Goal: Information Seeking & Learning: Learn about a topic

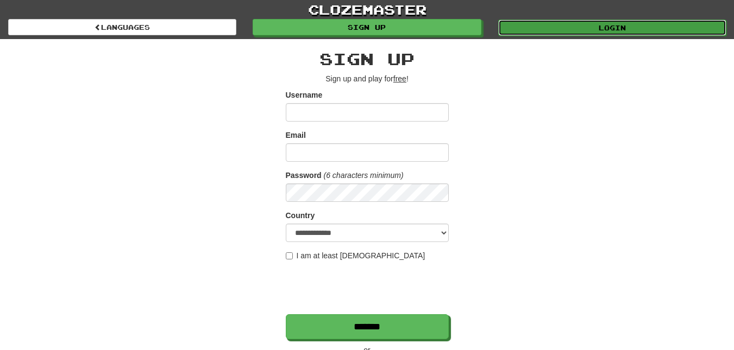
click at [627, 26] on link "Login" at bounding box center [612, 28] width 228 height 16
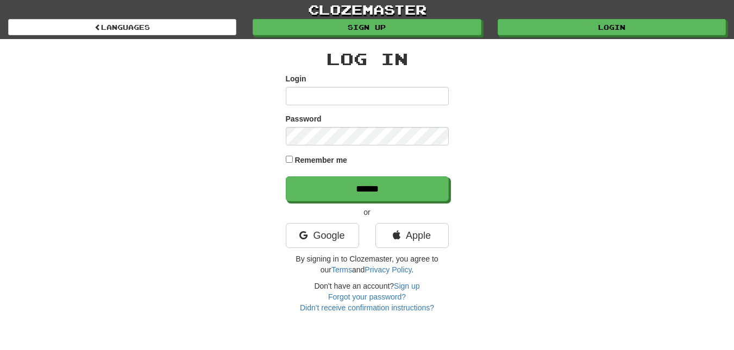
type input "********"
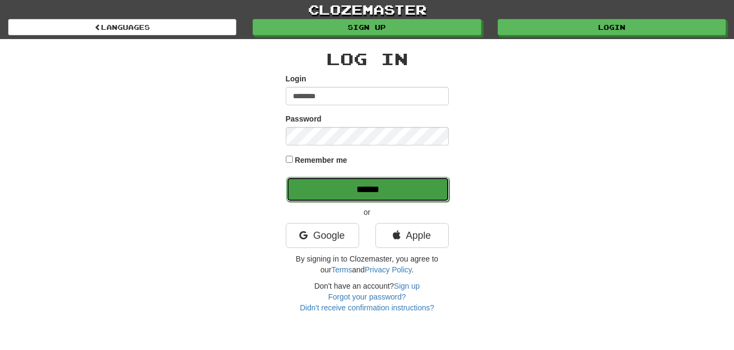
click at [347, 192] on input "******" at bounding box center [367, 189] width 163 height 25
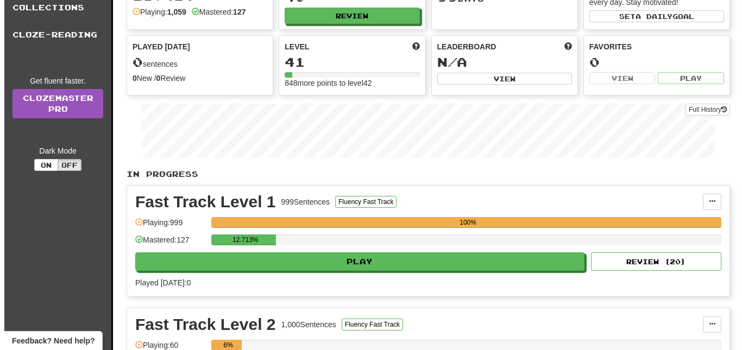
scroll to position [91, 0]
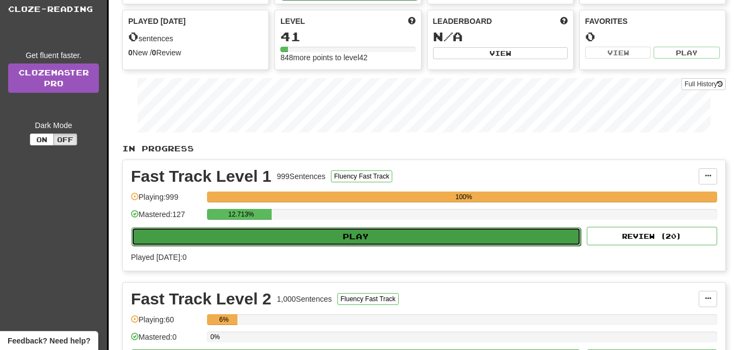
click at [362, 238] on button "Play" at bounding box center [355, 237] width 449 height 18
select select "**"
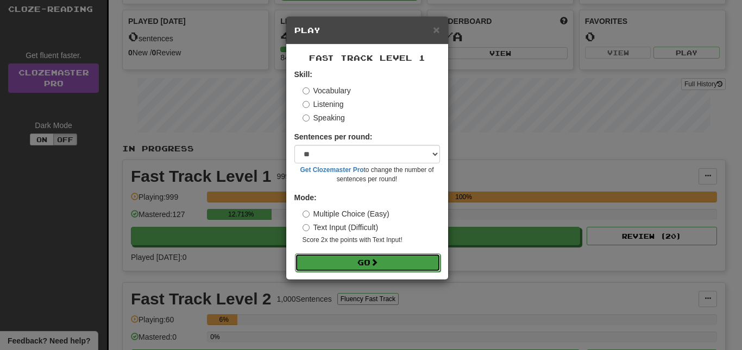
click at [364, 262] on button "Go" at bounding box center [368, 263] width 146 height 18
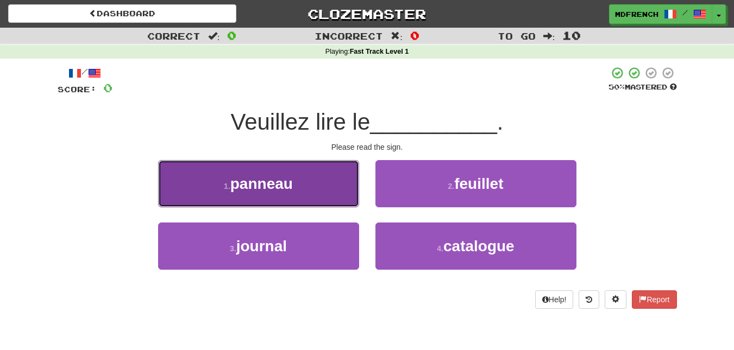
click at [225, 183] on small "1 ." at bounding box center [227, 186] width 7 height 9
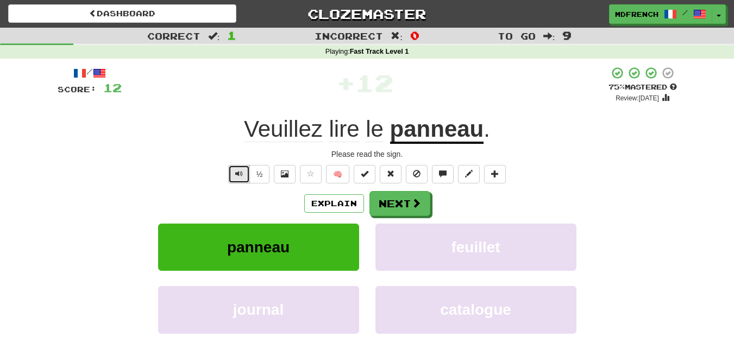
click at [238, 175] on span "Text-to-speech controls" at bounding box center [239, 174] width 8 height 8
click at [402, 204] on button "Next" at bounding box center [400, 204] width 61 height 25
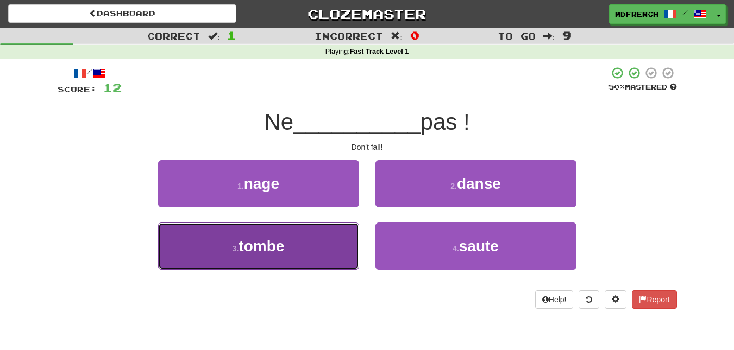
click at [315, 244] on button "3 . tombe" at bounding box center [258, 246] width 201 height 47
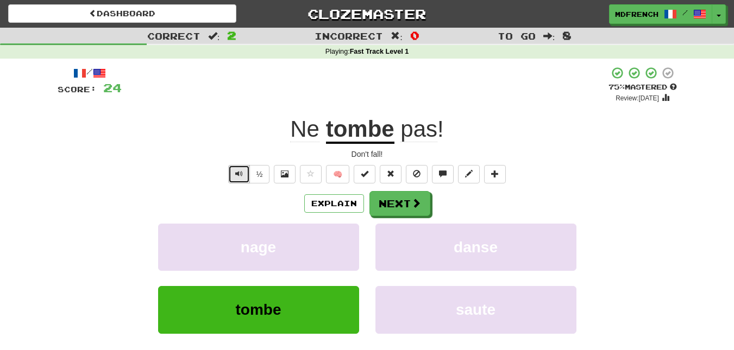
click at [235, 172] on span "Text-to-speech controls" at bounding box center [239, 174] width 8 height 8
click at [233, 169] on button "Text-to-speech controls" at bounding box center [239, 174] width 22 height 18
click at [396, 206] on button "Next" at bounding box center [400, 204] width 61 height 25
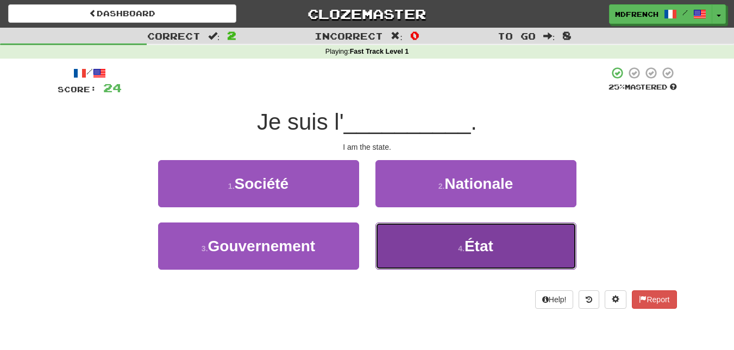
click at [469, 249] on span "État" at bounding box center [479, 246] width 29 height 17
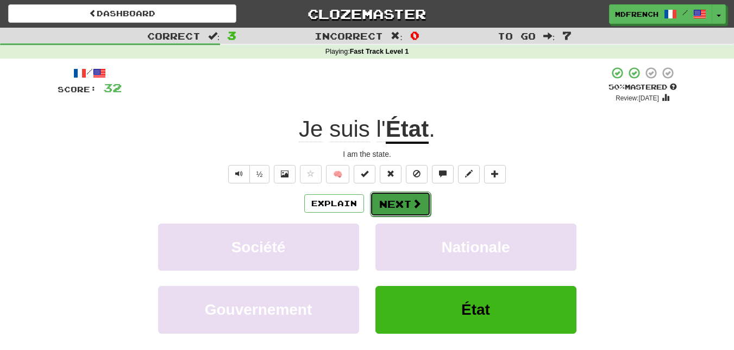
click at [399, 201] on button "Next" at bounding box center [400, 204] width 61 height 25
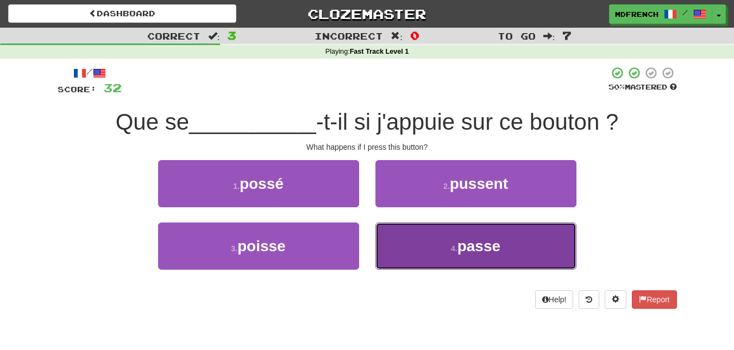
click at [465, 251] on span "passe" at bounding box center [479, 246] width 43 height 17
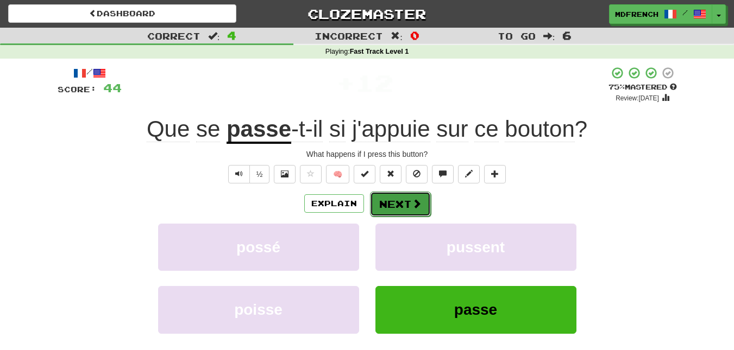
click at [397, 203] on button "Next" at bounding box center [400, 204] width 61 height 25
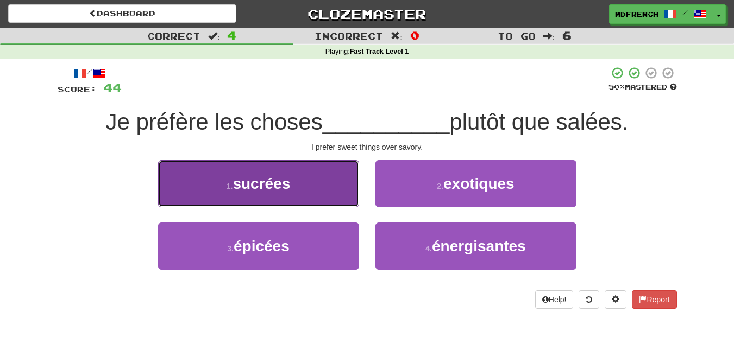
click at [290, 185] on span "sucrées" at bounding box center [262, 184] width 58 height 17
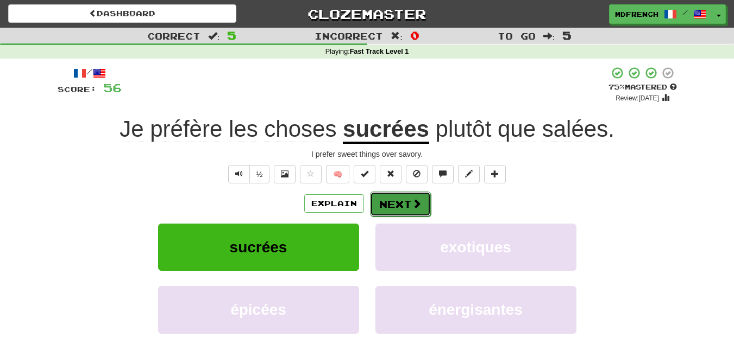
click at [400, 202] on button "Next" at bounding box center [400, 204] width 61 height 25
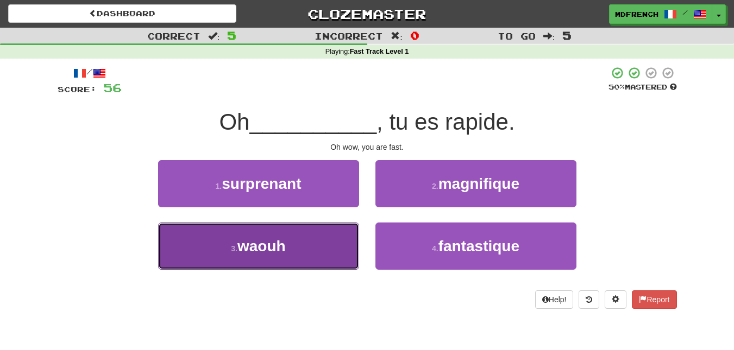
click at [262, 250] on span "waouh" at bounding box center [261, 246] width 48 height 17
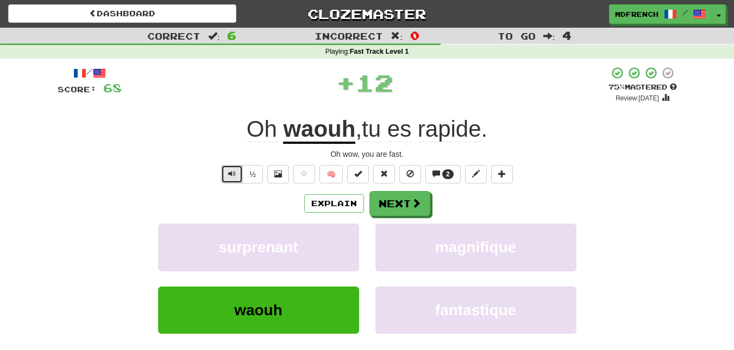
click at [226, 171] on button "Text-to-speech controls" at bounding box center [232, 174] width 22 height 18
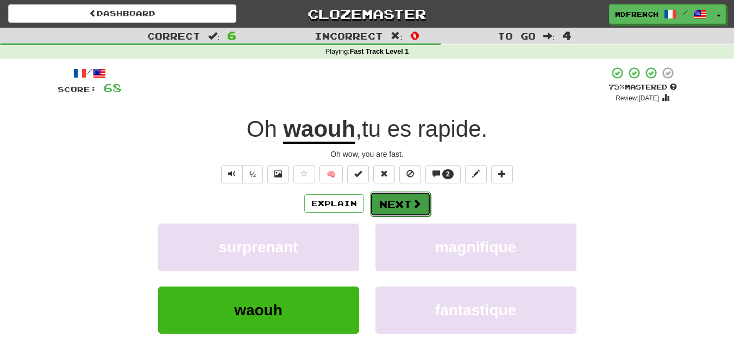
click at [403, 202] on button "Next" at bounding box center [400, 204] width 61 height 25
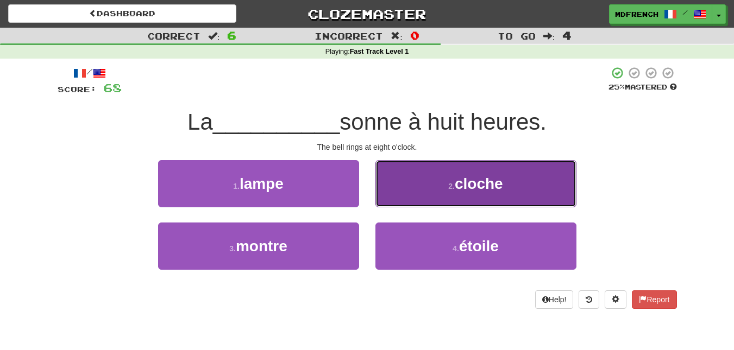
click at [462, 178] on span "cloche" at bounding box center [479, 184] width 48 height 17
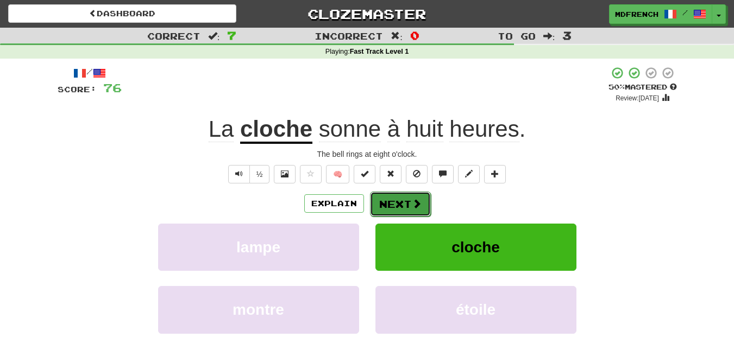
click at [396, 201] on button "Next" at bounding box center [400, 204] width 61 height 25
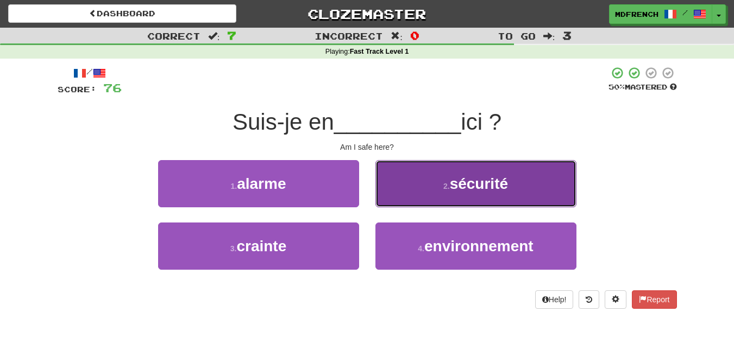
click at [464, 176] on span "sécurité" at bounding box center [479, 184] width 58 height 17
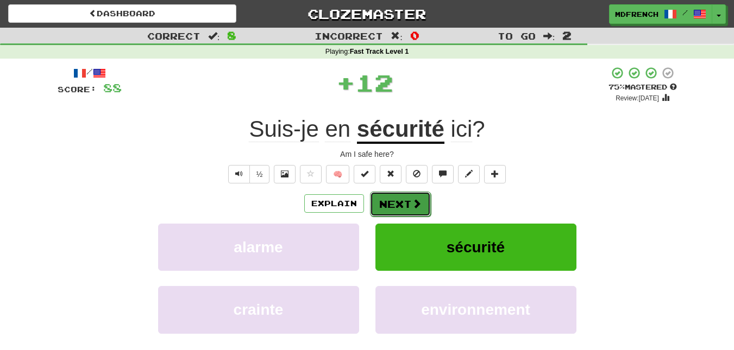
click at [397, 200] on button "Next" at bounding box center [400, 204] width 61 height 25
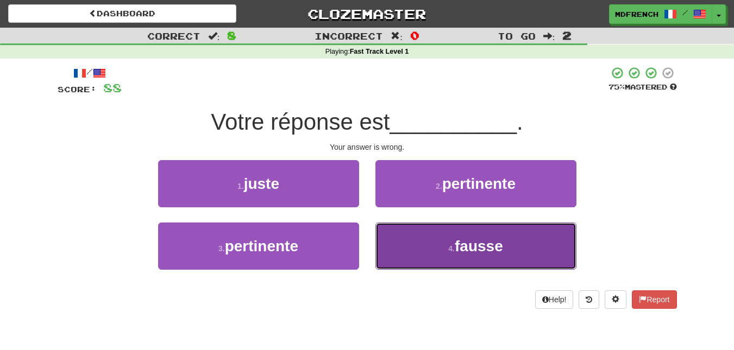
click at [430, 253] on button "4 . fausse" at bounding box center [475, 246] width 201 height 47
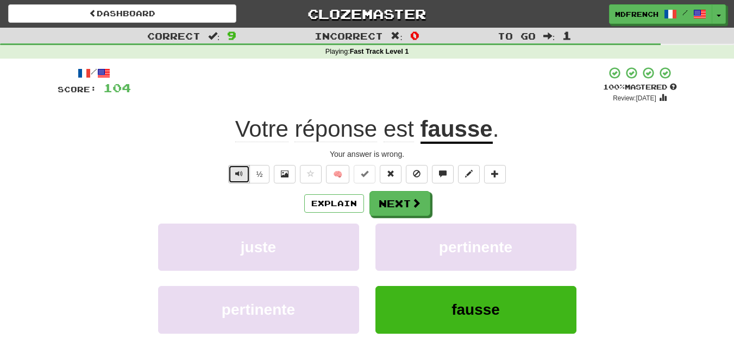
click at [233, 174] on button "Text-to-speech controls" at bounding box center [239, 174] width 22 height 18
click at [387, 205] on button "Next" at bounding box center [400, 204] width 61 height 25
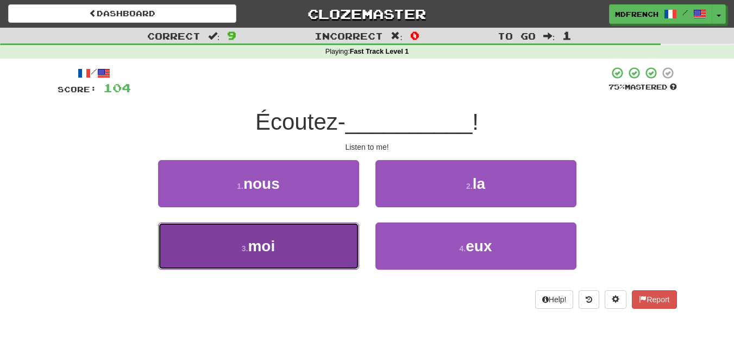
click at [245, 243] on button "3 . moi" at bounding box center [258, 246] width 201 height 47
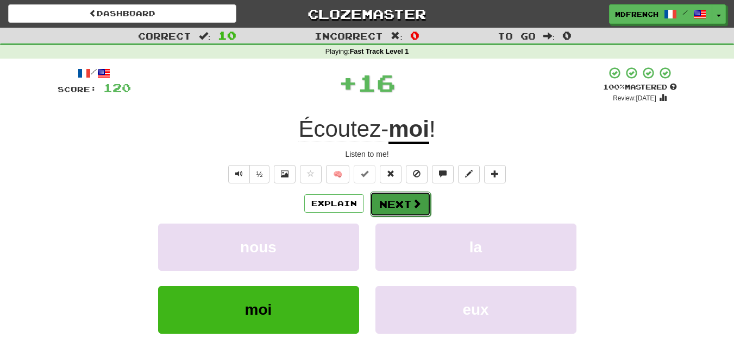
click at [390, 202] on button "Next" at bounding box center [400, 204] width 61 height 25
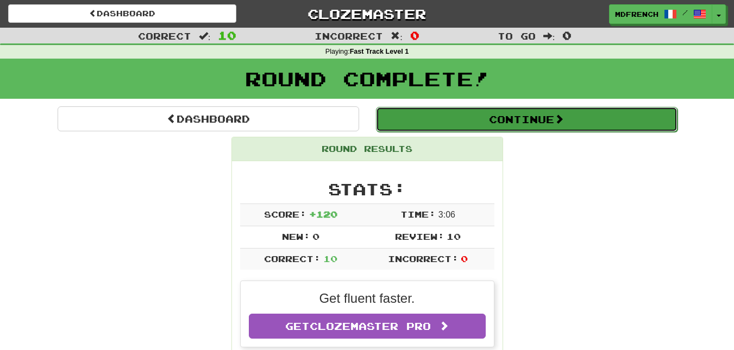
click at [480, 119] on button "Continue" at bounding box center [527, 119] width 302 height 25
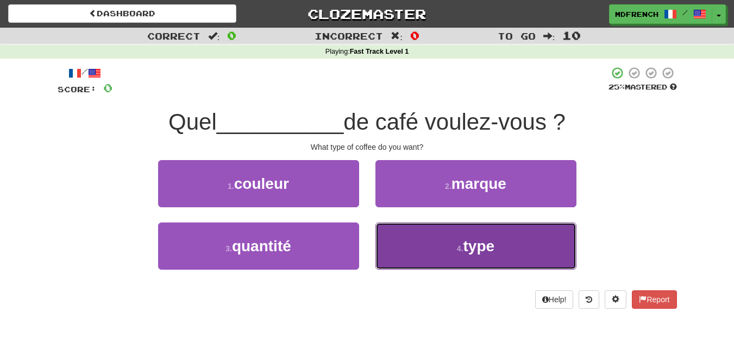
click at [453, 248] on button "4 . type" at bounding box center [475, 246] width 201 height 47
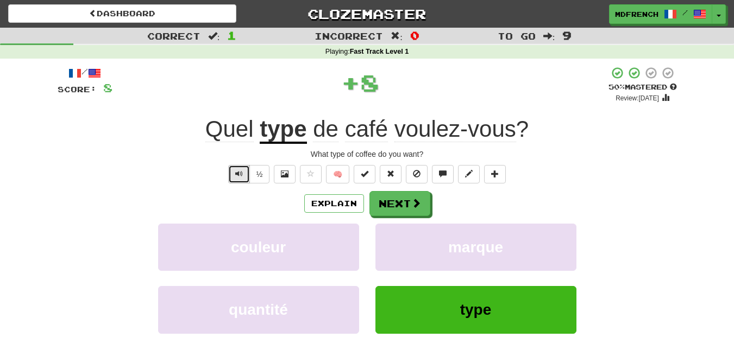
click at [235, 171] on span "Text-to-speech controls" at bounding box center [239, 174] width 8 height 8
click at [406, 209] on button "Next" at bounding box center [400, 204] width 61 height 25
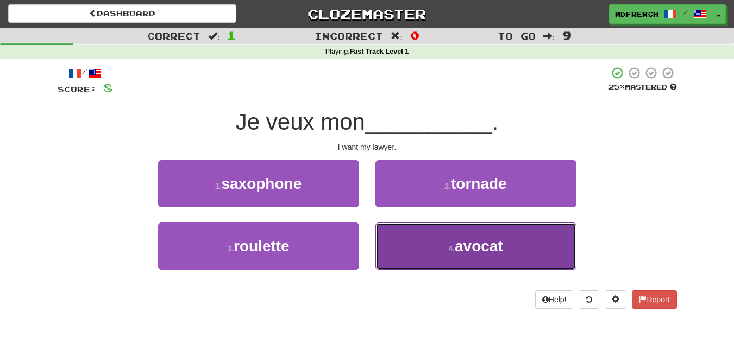
click at [453, 253] on small "4 ." at bounding box center [451, 249] width 7 height 9
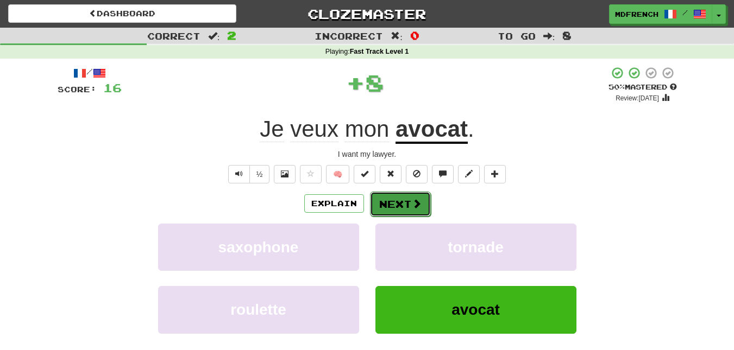
click at [401, 203] on button "Next" at bounding box center [400, 204] width 61 height 25
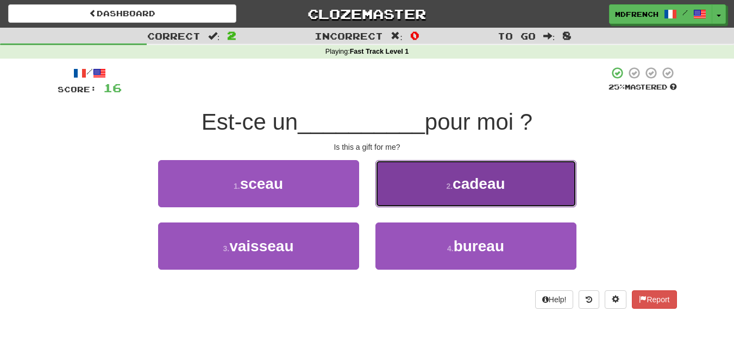
click at [465, 180] on span "cadeau" at bounding box center [479, 184] width 53 height 17
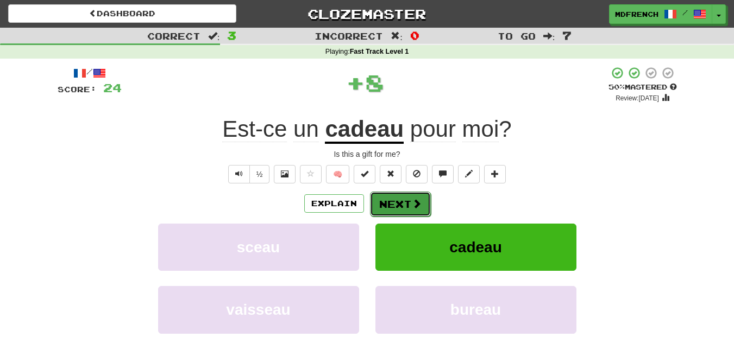
click at [392, 206] on button "Next" at bounding box center [400, 204] width 61 height 25
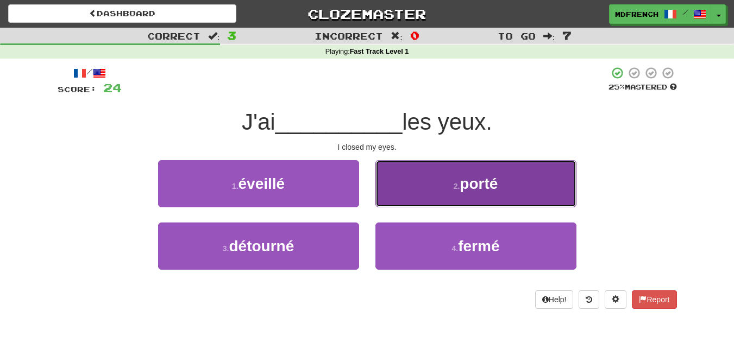
click at [478, 192] on span "porté" at bounding box center [479, 184] width 38 height 17
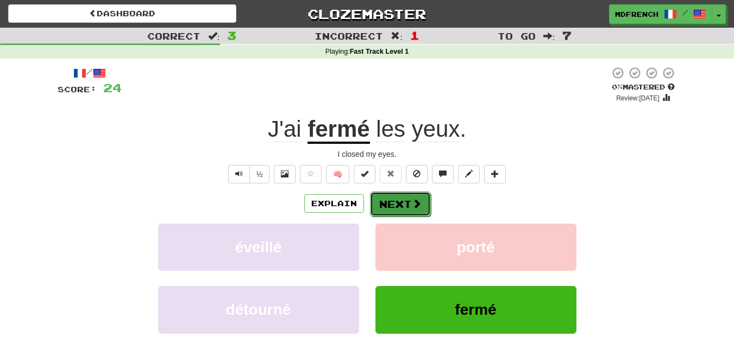
click at [394, 208] on button "Next" at bounding box center [400, 204] width 61 height 25
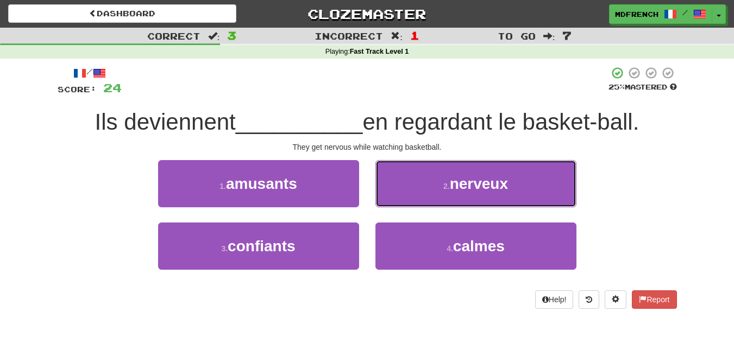
click at [485, 188] on span "nerveux" at bounding box center [479, 184] width 58 height 17
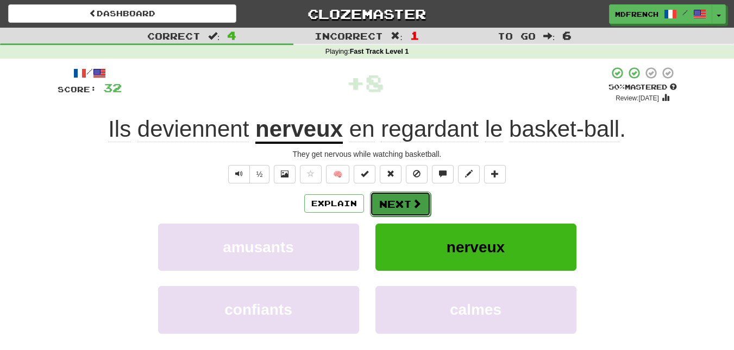
click at [395, 202] on button "Next" at bounding box center [400, 204] width 61 height 25
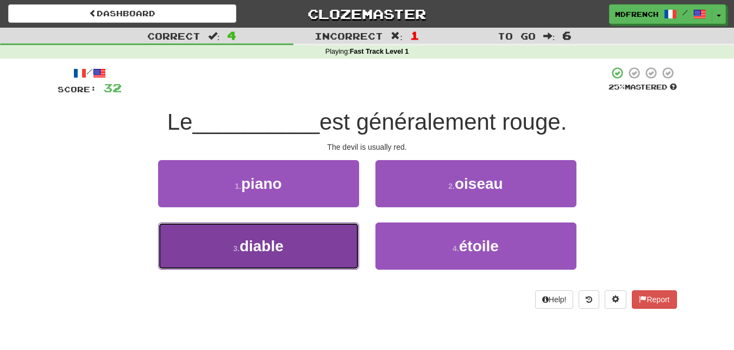
click at [246, 246] on span "diable" at bounding box center [262, 246] width 44 height 17
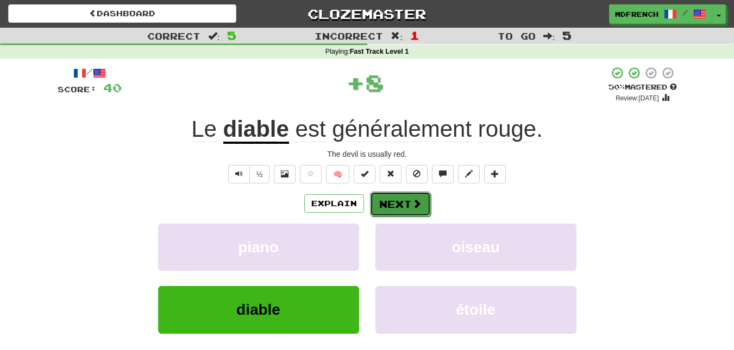
click at [393, 205] on button "Next" at bounding box center [400, 204] width 61 height 25
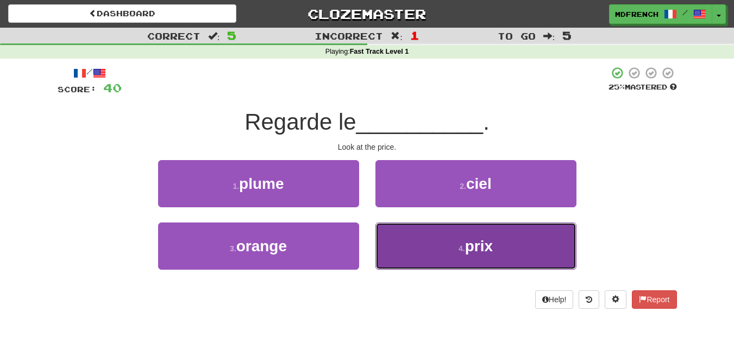
click at [467, 246] on span "prix" at bounding box center [479, 246] width 28 height 17
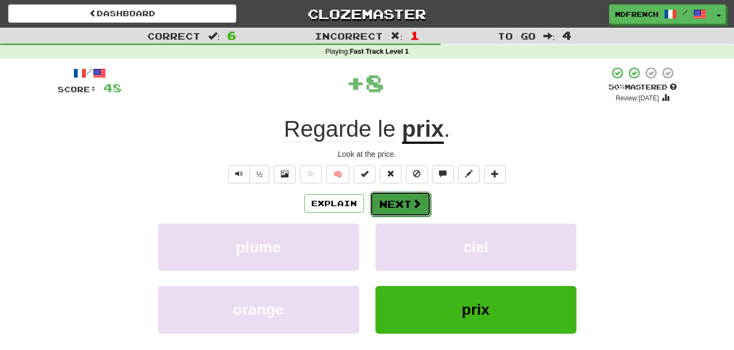
click at [387, 206] on button "Next" at bounding box center [400, 204] width 61 height 25
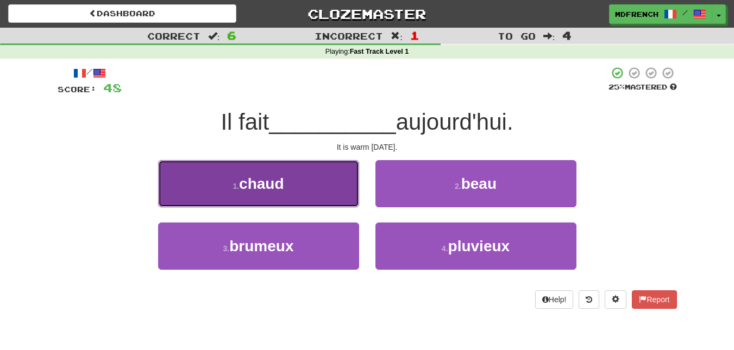
click at [253, 183] on span "chaud" at bounding box center [261, 184] width 45 height 17
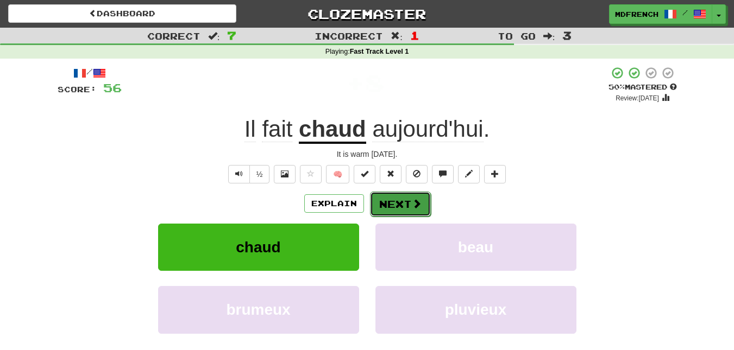
click at [402, 206] on button "Next" at bounding box center [400, 204] width 61 height 25
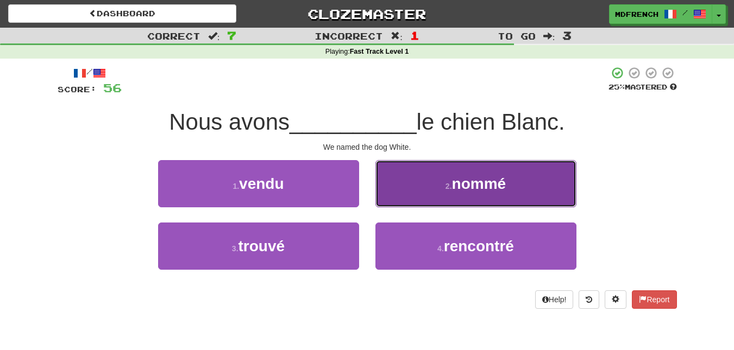
click at [441, 186] on button "2 . nommé" at bounding box center [475, 183] width 201 height 47
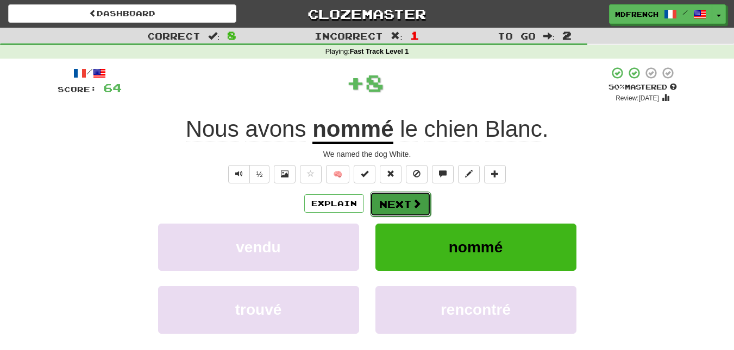
click at [395, 203] on button "Next" at bounding box center [400, 204] width 61 height 25
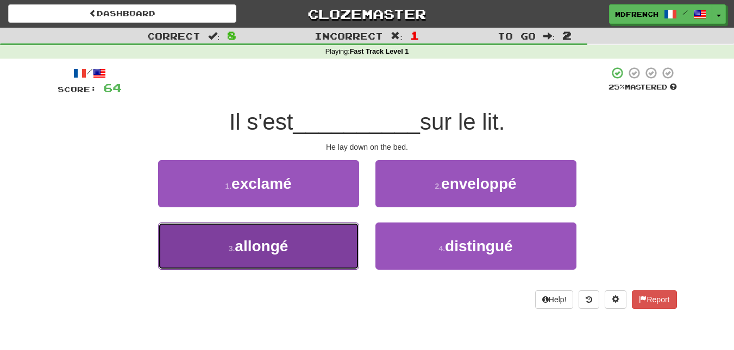
click at [269, 244] on span "allongé" at bounding box center [261, 246] width 53 height 17
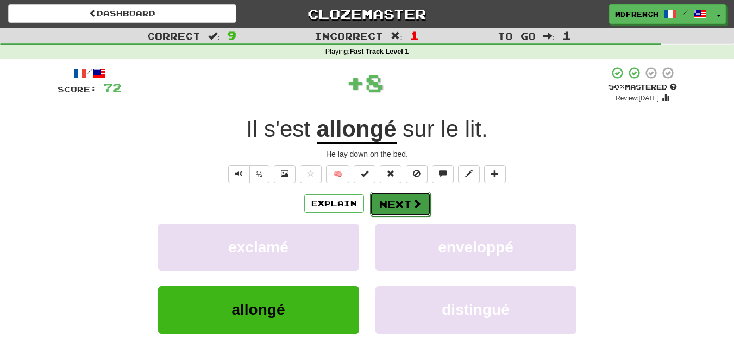
click at [403, 202] on button "Next" at bounding box center [400, 204] width 61 height 25
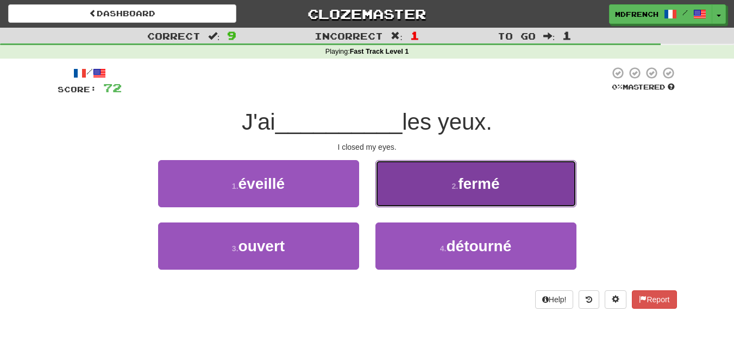
click at [482, 180] on span "fermé" at bounding box center [478, 184] width 41 height 17
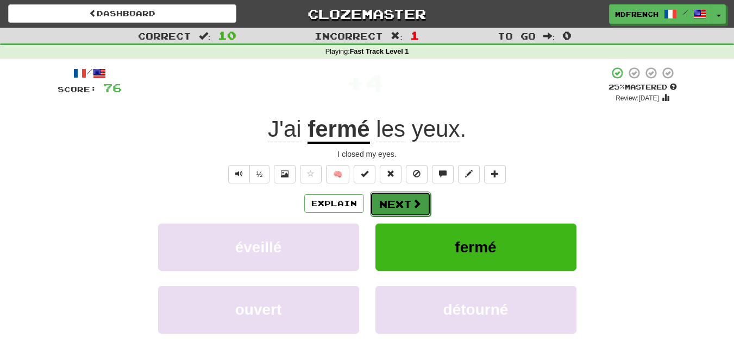
click at [416, 205] on span at bounding box center [417, 204] width 10 height 10
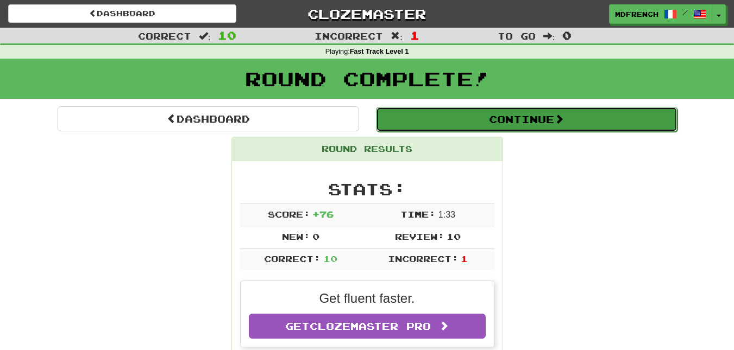
click at [543, 120] on button "Continue" at bounding box center [527, 119] width 302 height 25
